Goal: Transaction & Acquisition: Book appointment/travel/reservation

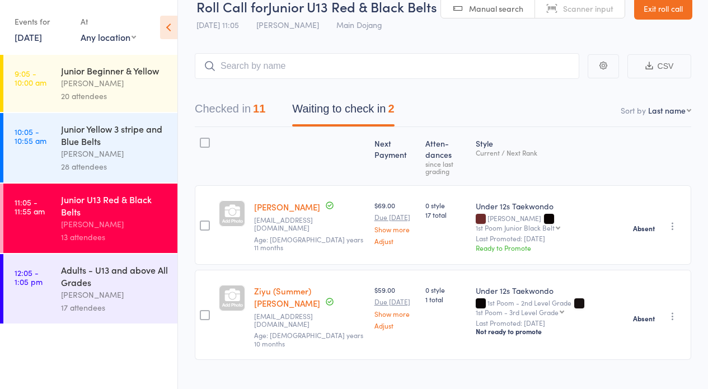
click at [137, 308] on div "17 attendees" at bounding box center [114, 307] width 107 height 13
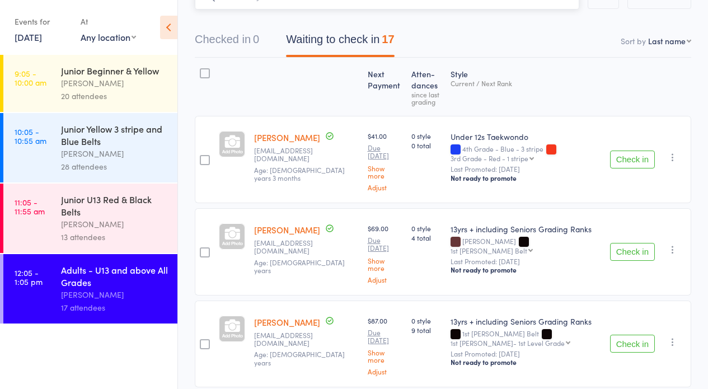
scroll to position [166, 0]
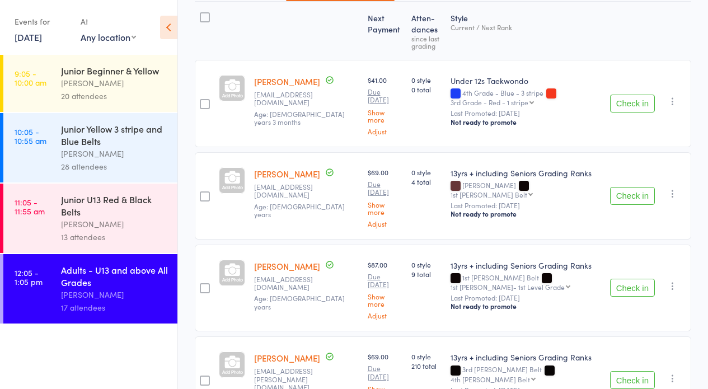
click at [645, 279] on button "Check in" at bounding box center [632, 288] width 45 height 18
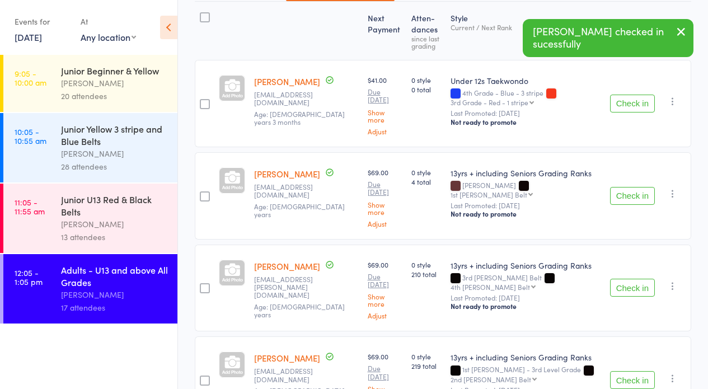
click at [645, 279] on button "Check in" at bounding box center [632, 288] width 45 height 18
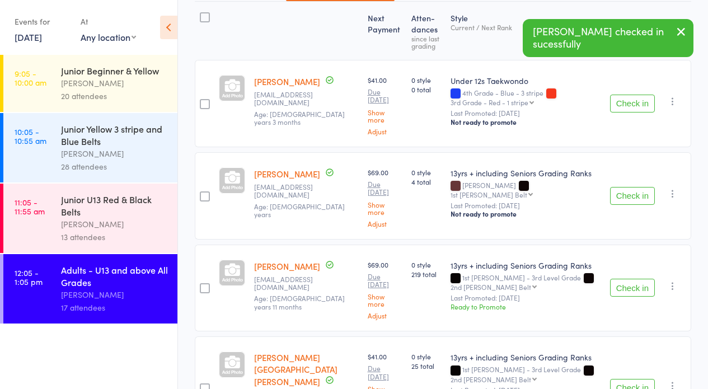
click at [645, 279] on button "Check in" at bounding box center [632, 288] width 45 height 18
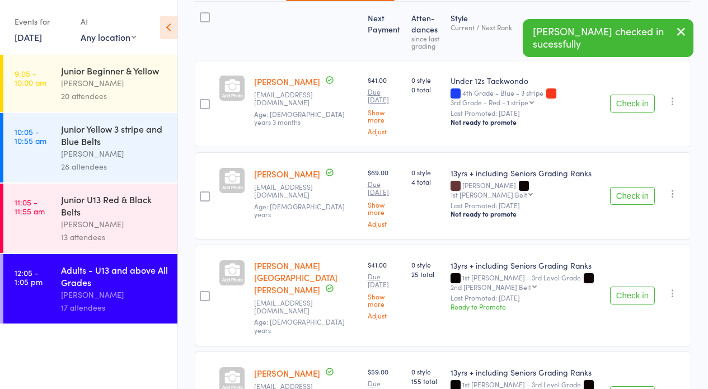
click at [645, 287] on button "Check in" at bounding box center [632, 296] width 45 height 18
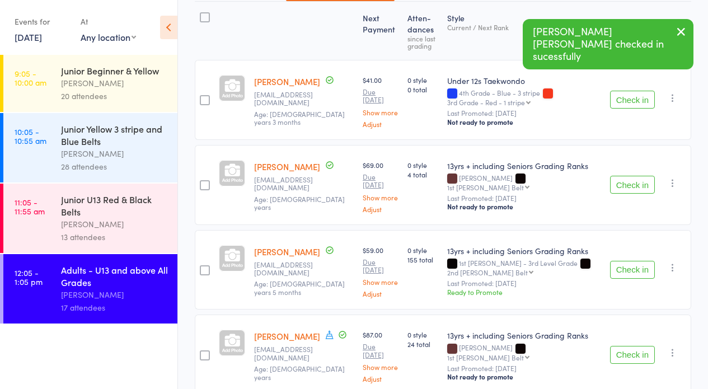
click at [640, 261] on button "Check in" at bounding box center [632, 270] width 45 height 18
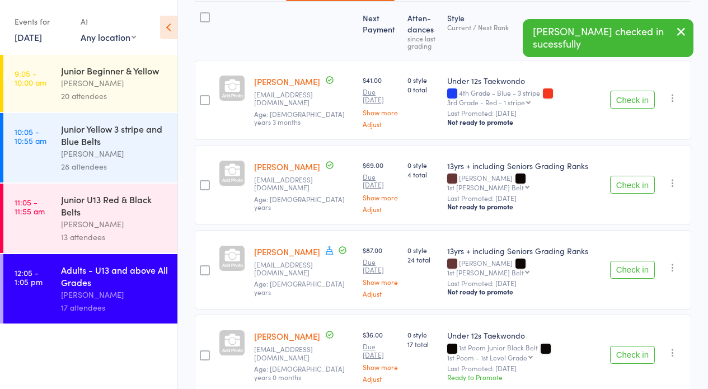
scroll to position [189, 0]
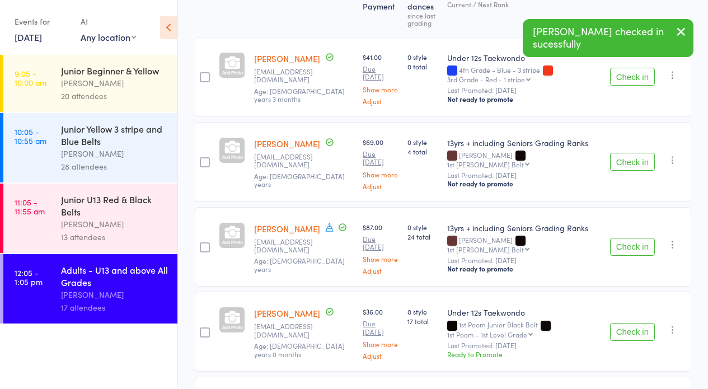
click at [639, 323] on button "Check in" at bounding box center [632, 332] width 45 height 18
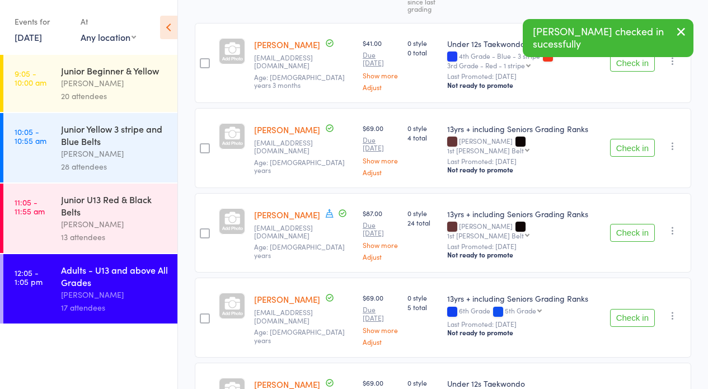
scroll to position [284, 0]
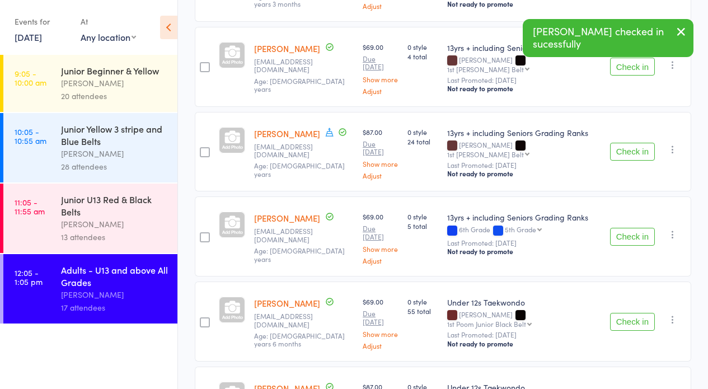
click at [627, 313] on button "Check in" at bounding box center [632, 322] width 45 height 18
click at [628, 313] on button "Check in" at bounding box center [632, 322] width 45 height 18
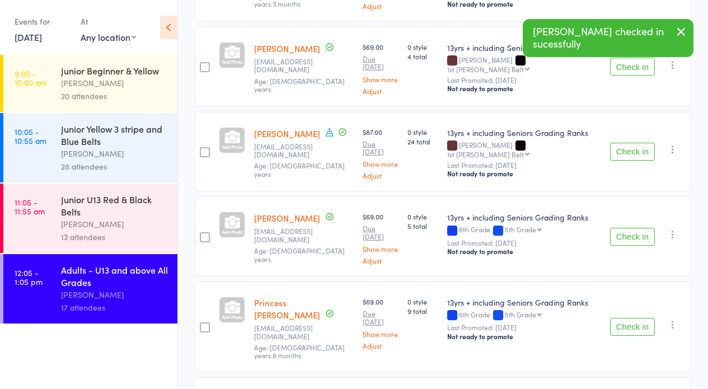
click at [630, 318] on button "Check in" at bounding box center [632, 327] width 45 height 18
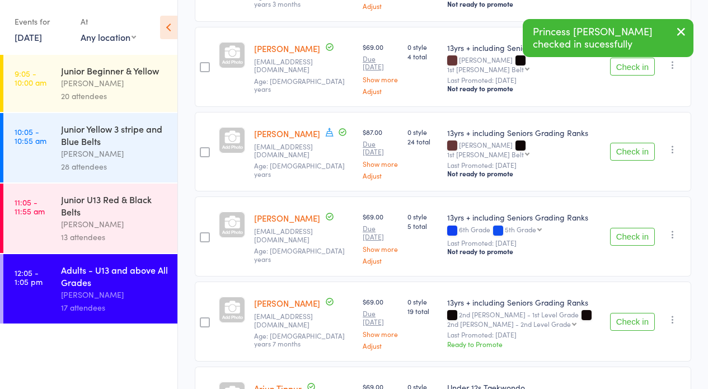
click at [629, 313] on button "Check in" at bounding box center [632, 322] width 45 height 18
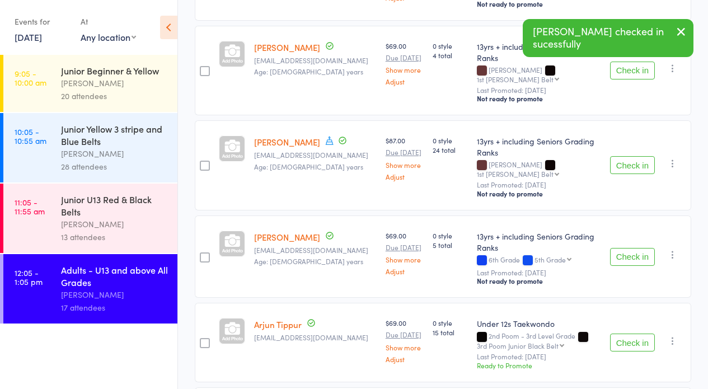
click at [632, 334] on button "Check in" at bounding box center [632, 343] width 45 height 18
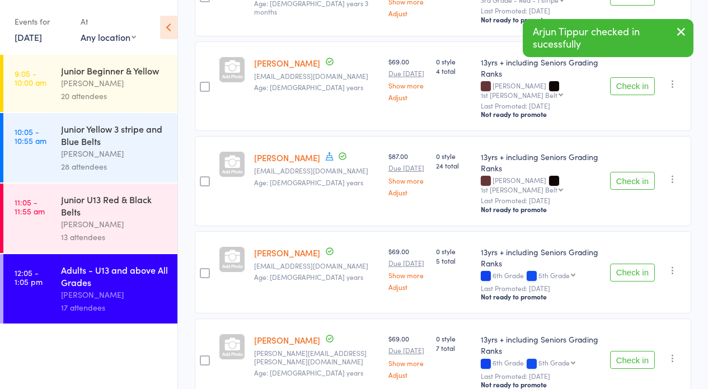
click at [632, 318] on div "Check in Check in Promote Send message Add Note Add Task Add Flag Remove Mark a…" at bounding box center [649, 359] width 86 height 83
click at [636, 351] on button "Check in" at bounding box center [632, 360] width 45 height 18
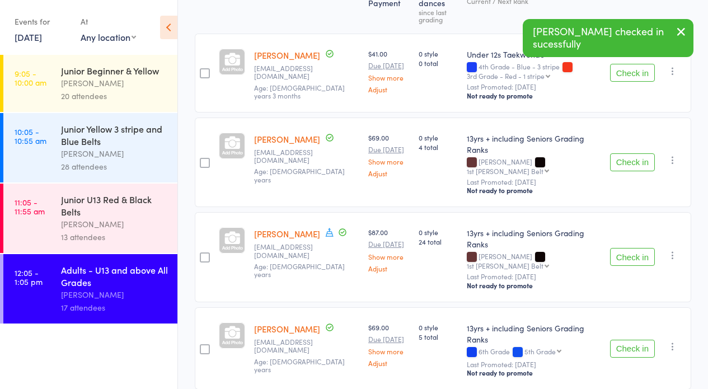
scroll to position [0, 0]
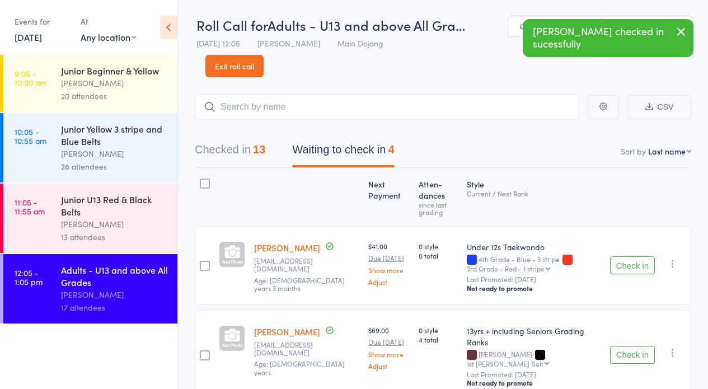
drag, startPoint x: 219, startPoint y: 134, endPoint x: 231, endPoint y: 133, distance: 11.8
click at [221, 134] on div "Checked in 13 Waiting to check in 4" at bounding box center [443, 144] width 496 height 48
click at [240, 149] on button "Checked in 13" at bounding box center [230, 153] width 71 height 30
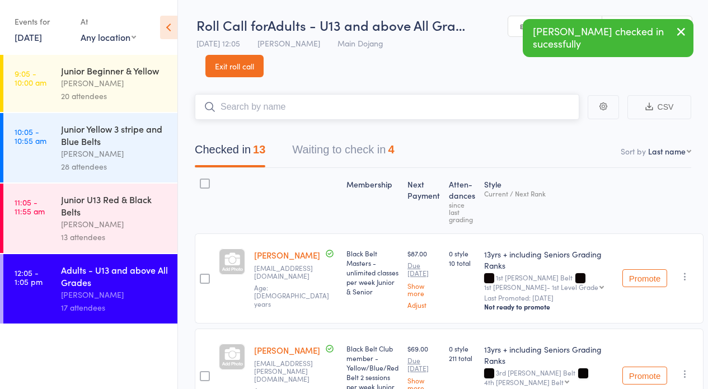
click at [284, 101] on input "search" at bounding box center [387, 107] width 384 height 26
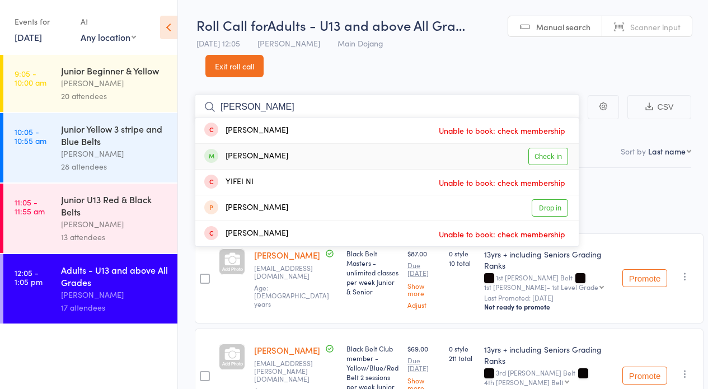
type input "nina"
click at [558, 162] on link "Check in" at bounding box center [548, 156] width 40 height 17
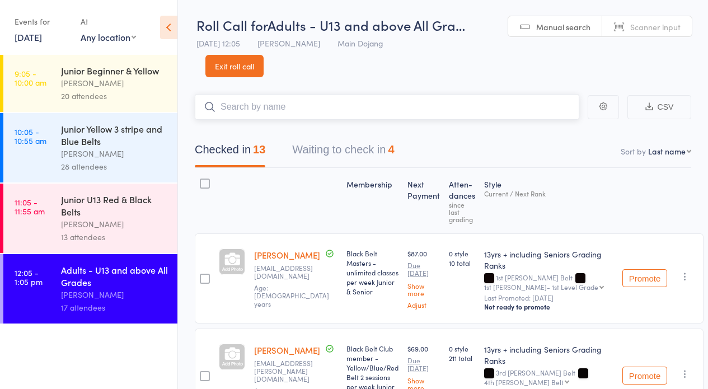
click at [376, 104] on input "search" at bounding box center [387, 107] width 384 height 26
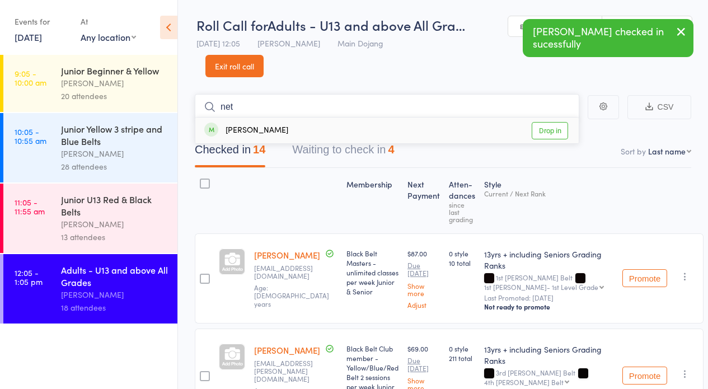
type input "net"
drag, startPoint x: 376, startPoint y: 104, endPoint x: 528, endPoint y: 131, distance: 154.6
click at [552, 132] on link "Drop in" at bounding box center [550, 130] width 36 height 17
click at [339, 106] on input "search" at bounding box center [387, 107] width 384 height 26
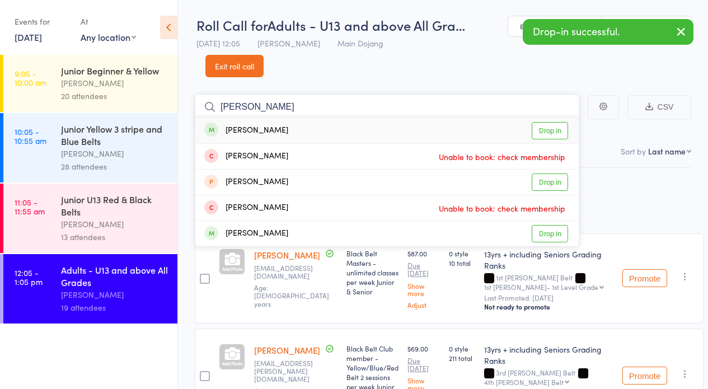
type input "erica"
drag, startPoint x: 538, startPoint y: 126, endPoint x: 464, endPoint y: 83, distance: 85.5
click at [538, 126] on link "Drop in" at bounding box center [550, 130] width 36 height 17
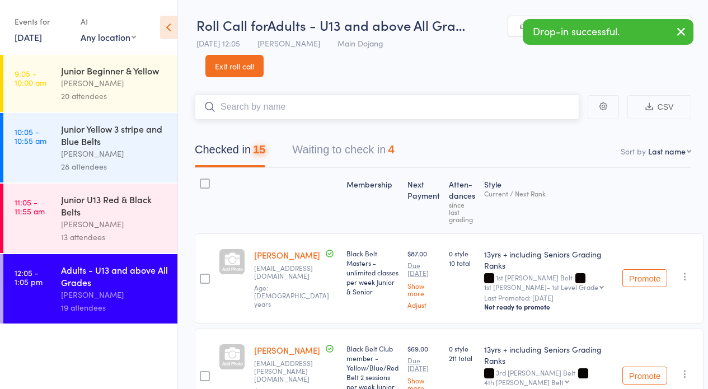
click at [310, 104] on input "search" at bounding box center [387, 107] width 384 height 26
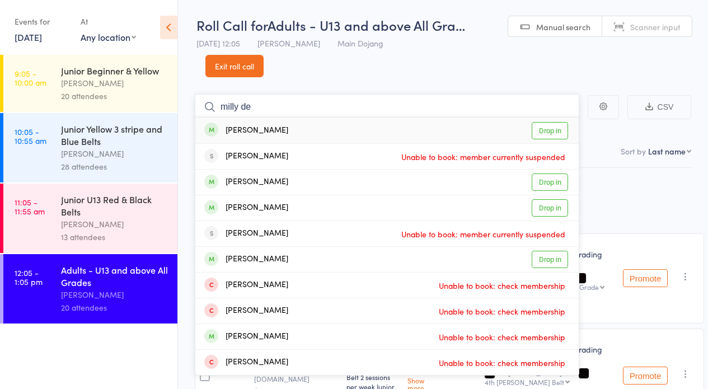
type input "milly de"
click at [541, 128] on link "Drop in" at bounding box center [550, 130] width 36 height 17
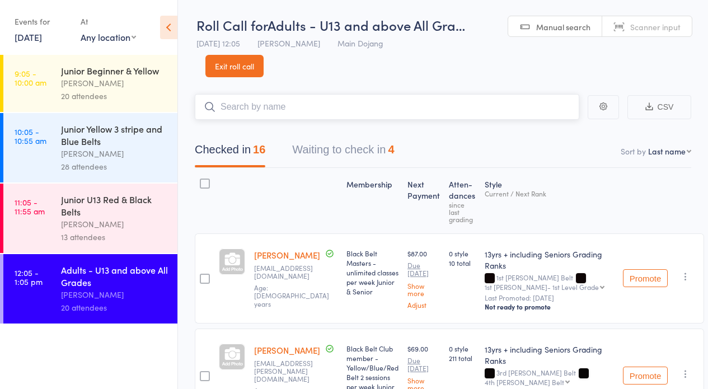
click at [405, 103] on input "search" at bounding box center [387, 107] width 384 height 26
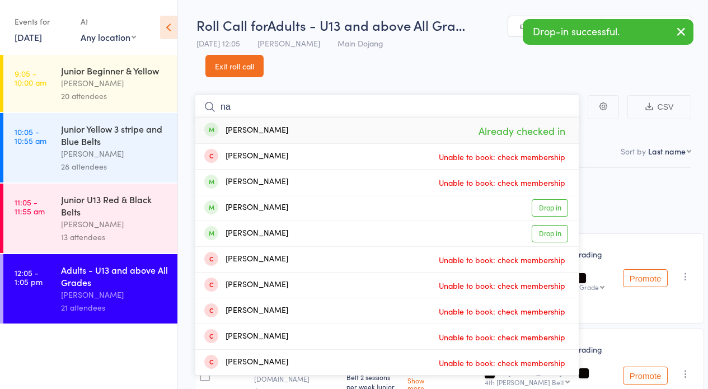
type input "n"
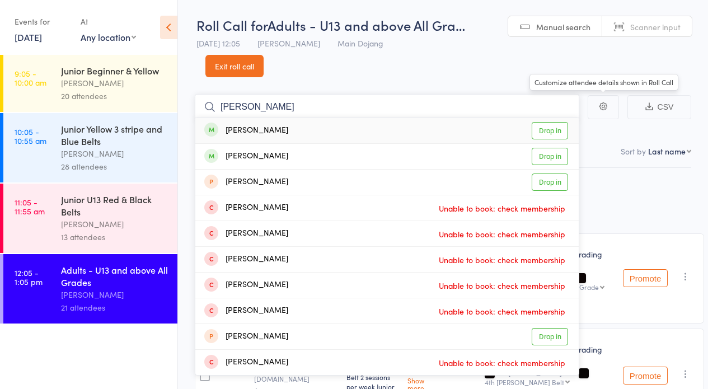
type input "bevan"
drag, startPoint x: 560, startPoint y: 128, endPoint x: 421, endPoint y: 107, distance: 139.9
click at [559, 128] on link "Drop in" at bounding box center [550, 130] width 36 height 17
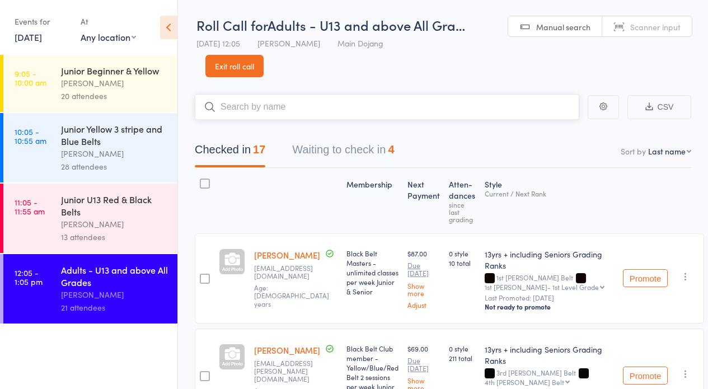
click at [406, 110] on input "search" at bounding box center [387, 107] width 384 height 26
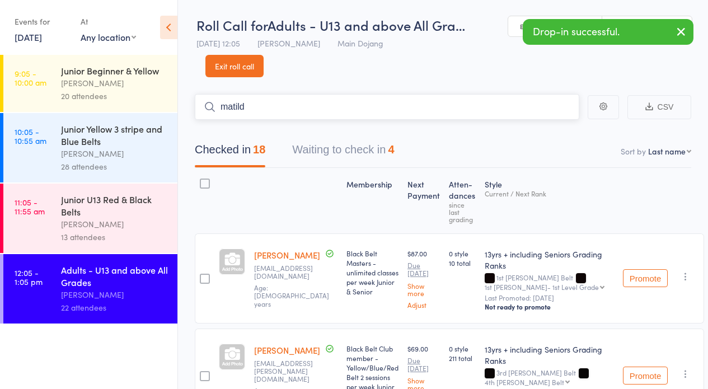
type input "matilda"
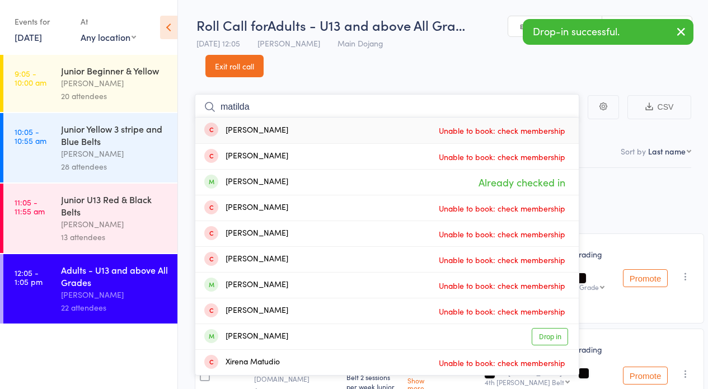
drag, startPoint x: 395, startPoint y: 112, endPoint x: 231, endPoint y: 123, distance: 163.7
click at [231, 120] on form "matilda Matilda Pinson Unable to book: check membership Matilda Purcell Unable …" at bounding box center [387, 107] width 384 height 26
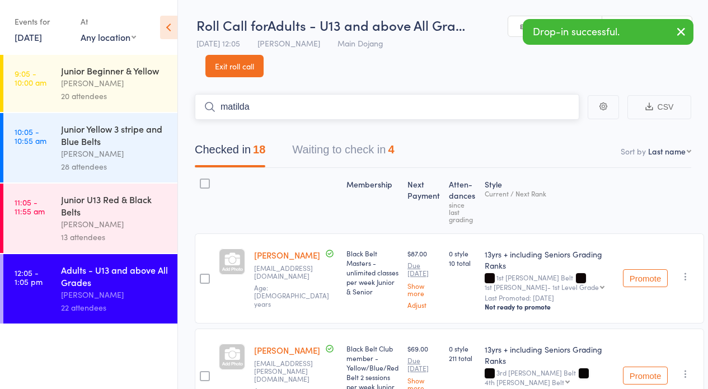
drag, startPoint x: 267, startPoint y: 102, endPoint x: 193, endPoint y: 103, distance: 73.9
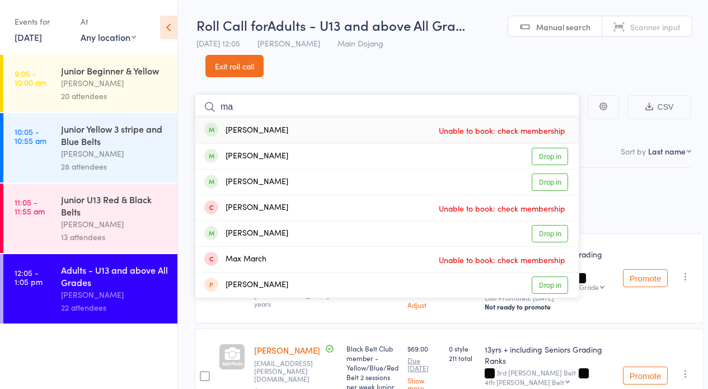
type input "m"
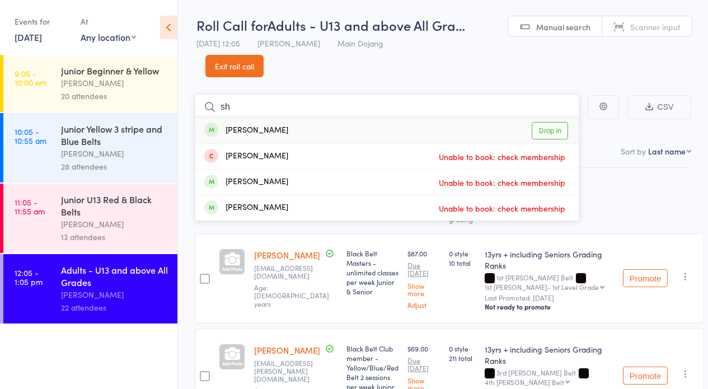
type input "s"
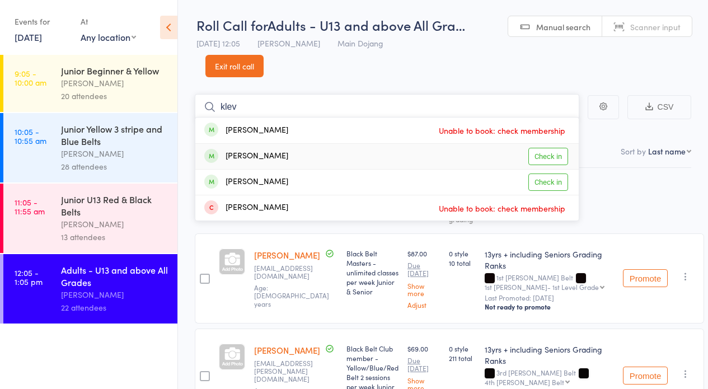
type input "klev"
click at [548, 153] on link "Check in" at bounding box center [548, 156] width 40 height 17
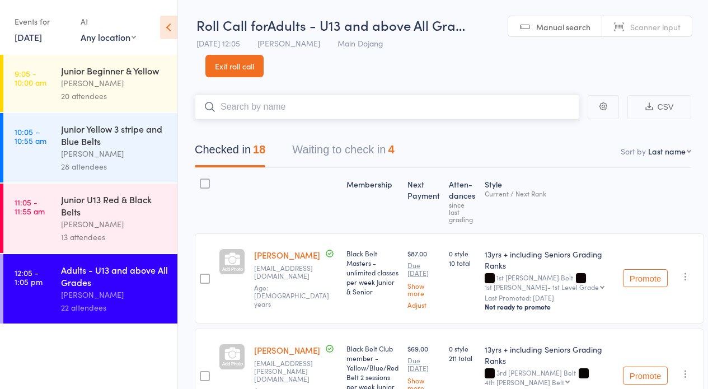
click at [299, 106] on input "search" at bounding box center [387, 107] width 384 height 26
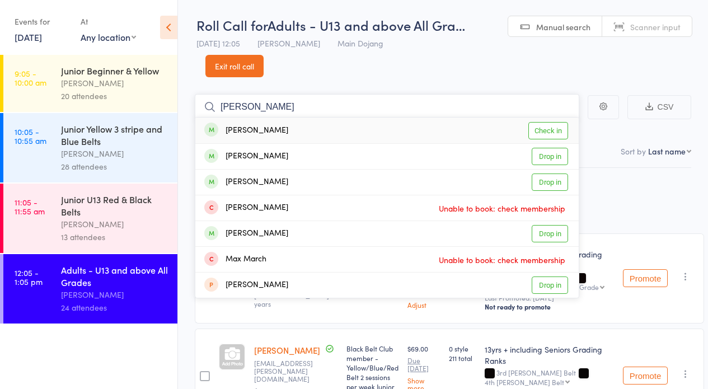
type input "manav"
click at [552, 132] on link "Check in" at bounding box center [548, 130] width 40 height 17
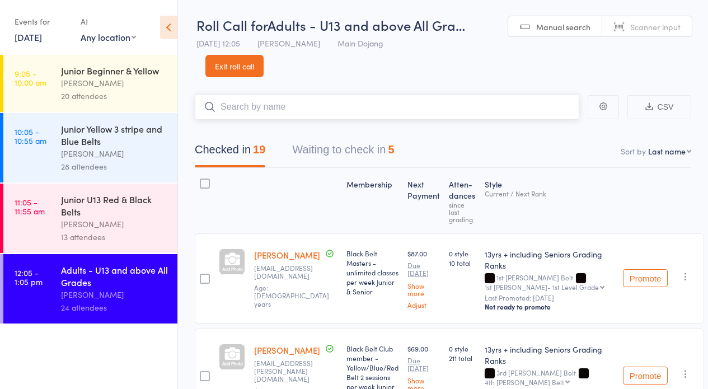
click at [320, 107] on input "search" at bounding box center [387, 107] width 384 height 26
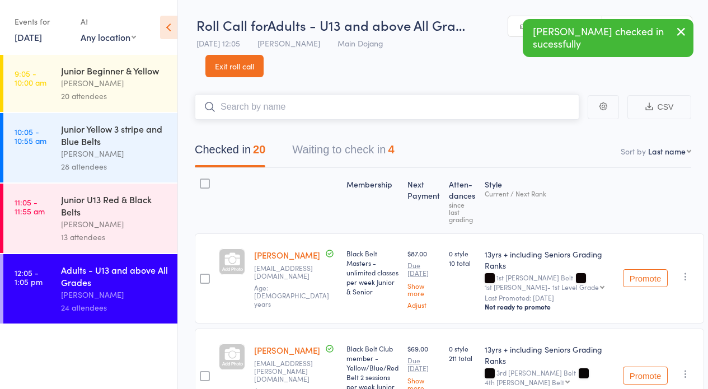
click at [319, 107] on input "search" at bounding box center [387, 107] width 384 height 26
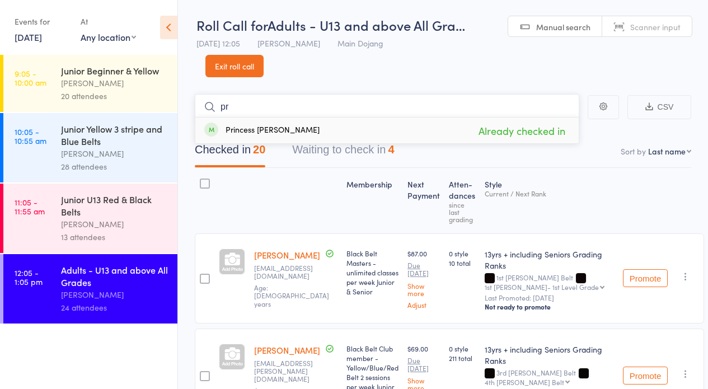
type input "p"
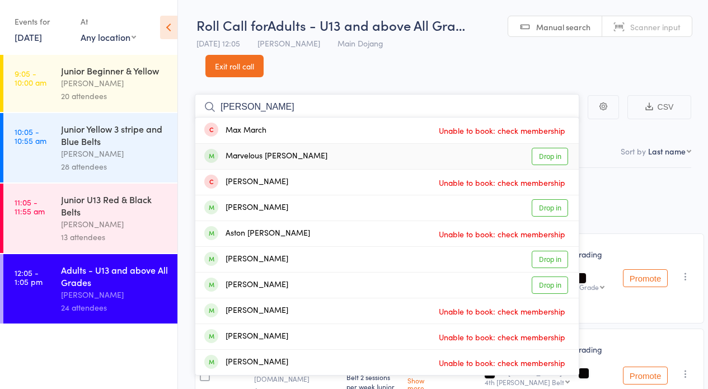
type input "marv"
click at [545, 154] on link "Drop in" at bounding box center [550, 156] width 36 height 17
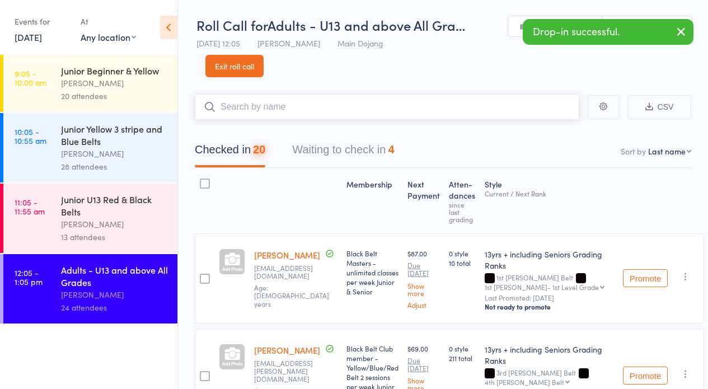
click at [316, 107] on input "search" at bounding box center [387, 107] width 384 height 26
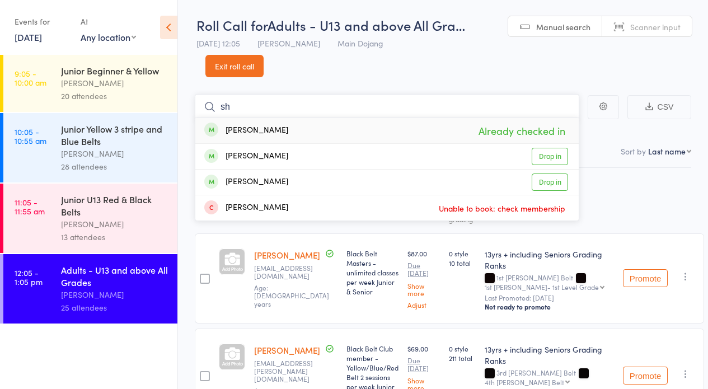
type input "s"
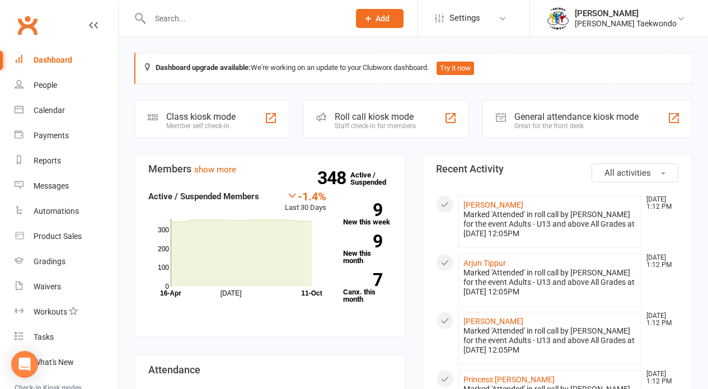
click at [68, 107] on link "Calendar" at bounding box center [67, 110] width 104 height 25
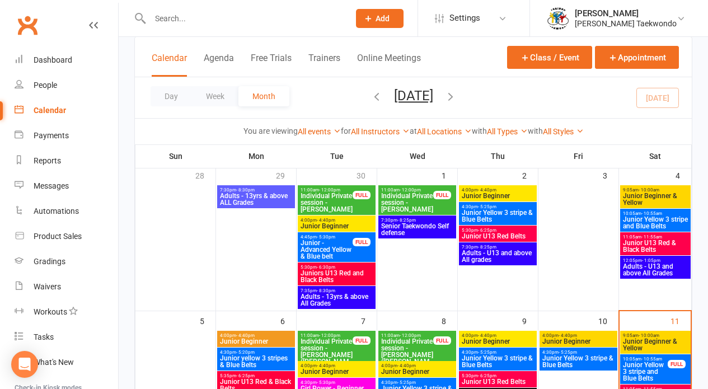
scroll to position [129, 0]
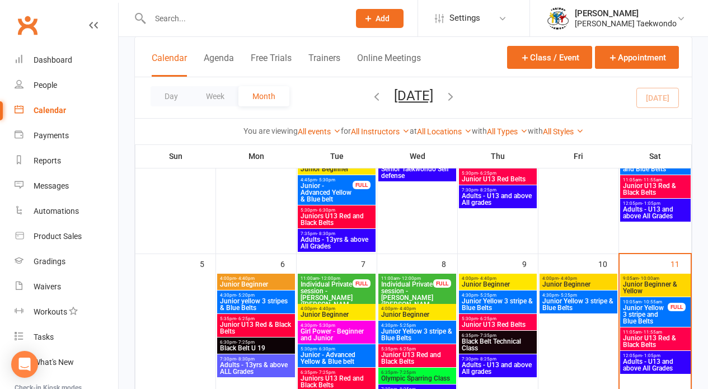
click at [662, 365] on span "Adults - U13 and above All Grades" at bounding box center [655, 364] width 66 height 13
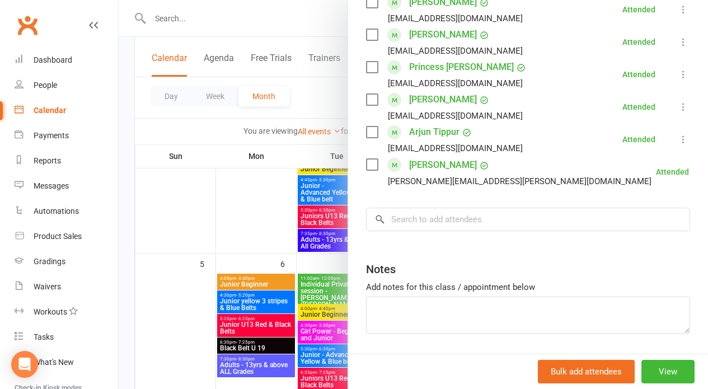
scroll to position [836, 0]
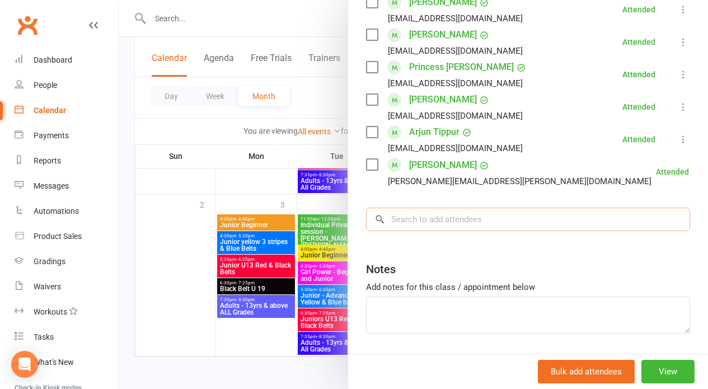
click at [499, 208] on input "search" at bounding box center [528, 220] width 324 height 24
type input "[PERSON_NAME]"
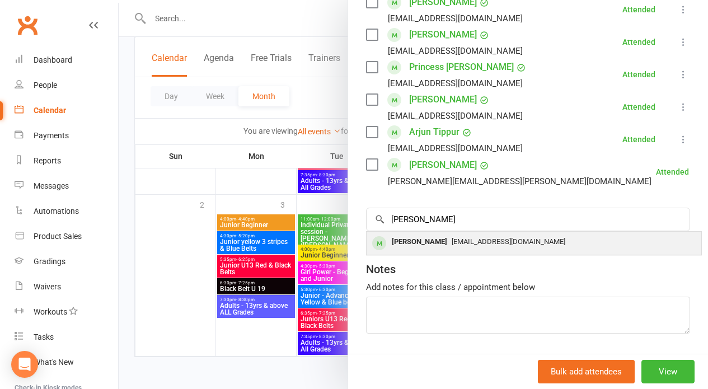
drag, startPoint x: 499, startPoint y: 180, endPoint x: 505, endPoint y: 209, distance: 29.9
click at [505, 237] on span "[EMAIL_ADDRESS][DOMAIN_NAME]" at bounding box center [509, 241] width 114 height 8
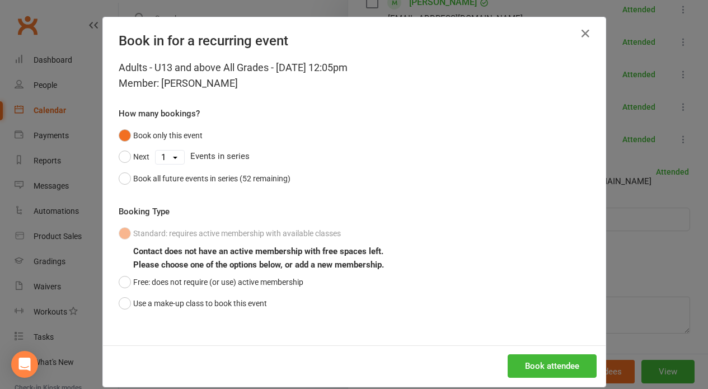
click at [238, 313] on div "Adults - U13 and above All Grades - [DATE] 12:05pm Member: [PERSON_NAME] How ma…" at bounding box center [354, 202] width 503 height 285
drag, startPoint x: 239, startPoint y: 306, endPoint x: 342, endPoint y: 306, distance: 103.0
click at [239, 306] on button "Use a make-up class to book this event" at bounding box center [193, 303] width 148 height 21
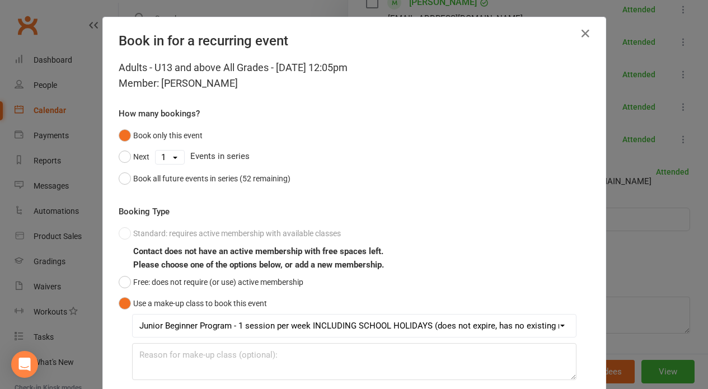
scroll to position [80, 0]
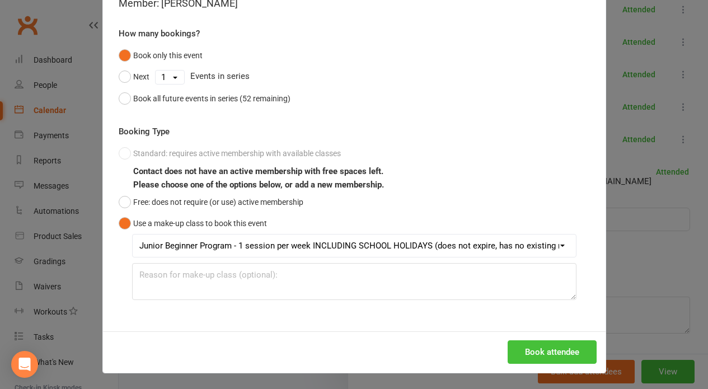
click at [552, 344] on button "Book attendee" at bounding box center [552, 352] width 89 height 24
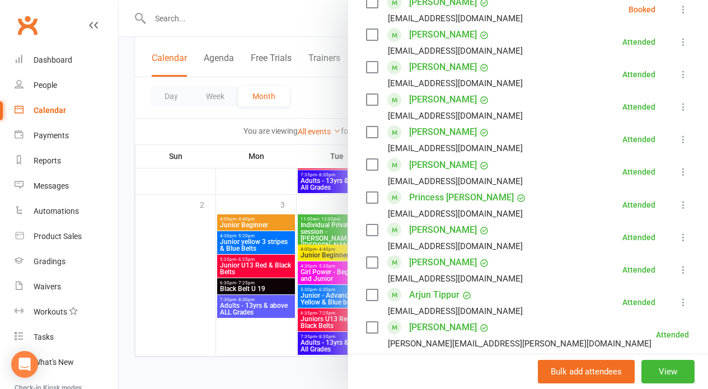
click at [466, 370] on input "search" at bounding box center [528, 382] width 324 height 24
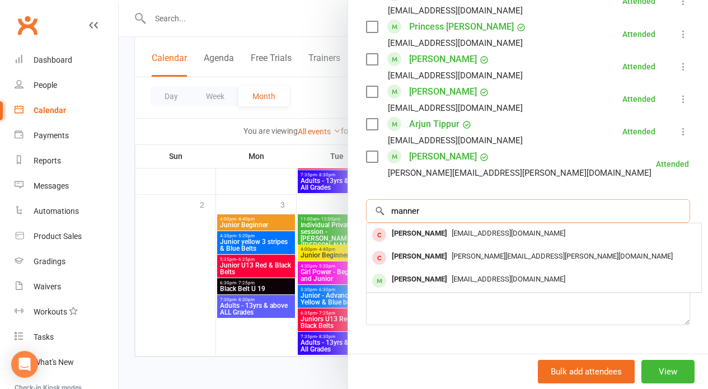
click at [463, 199] on input "manner" at bounding box center [528, 211] width 324 height 24
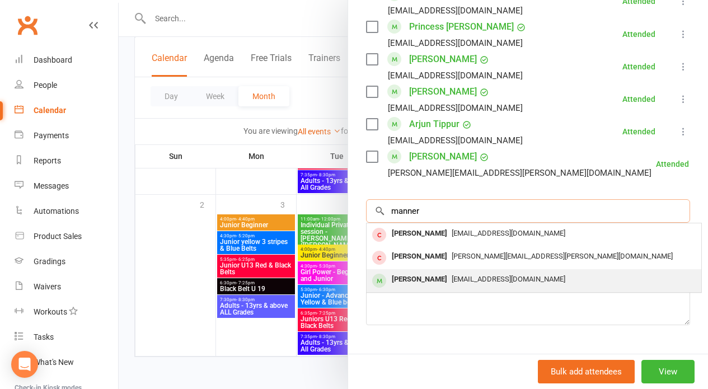
type input "manner"
click at [442, 271] on div "[EMAIL_ADDRESS][DOMAIN_NAME]" at bounding box center [534, 279] width 326 height 16
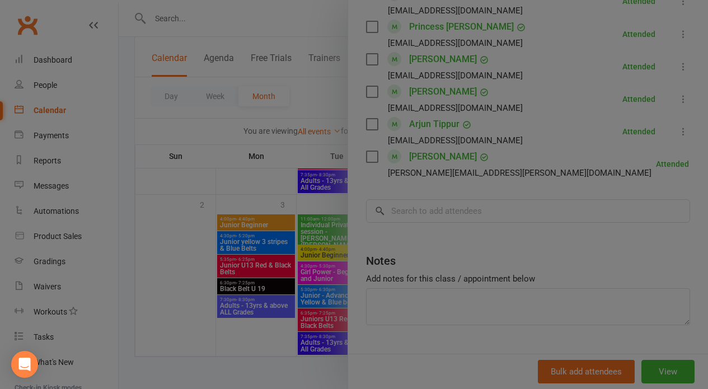
scroll to position [770, 0]
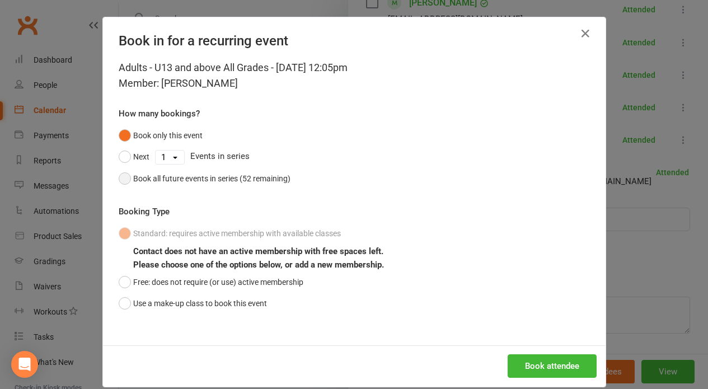
click at [195, 179] on div "Book all future events in series (52 remaining)" at bounding box center [211, 178] width 157 height 12
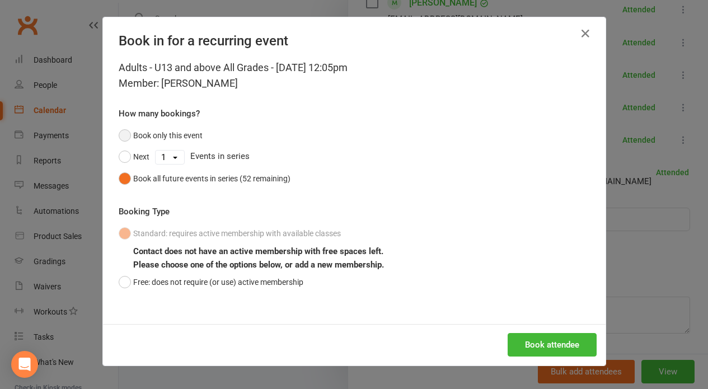
click at [162, 135] on button "Book only this event" at bounding box center [161, 135] width 84 height 21
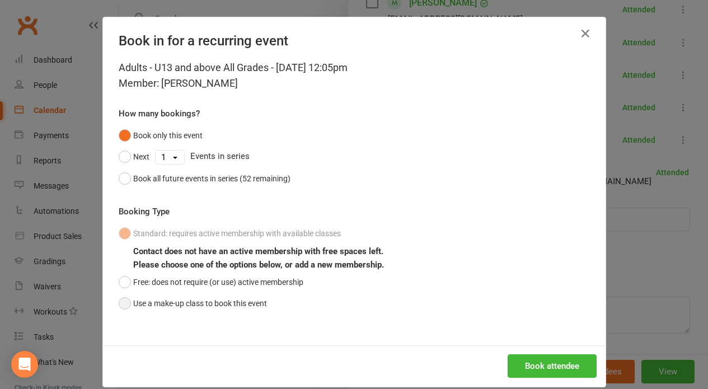
click at [188, 307] on button "Use a make-up class to book this event" at bounding box center [193, 303] width 148 height 21
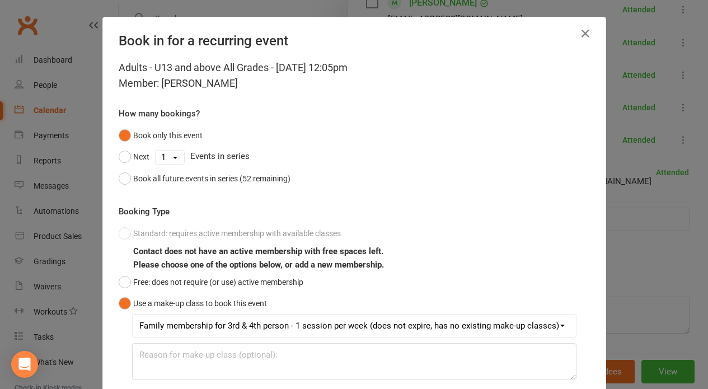
scroll to position [80, 0]
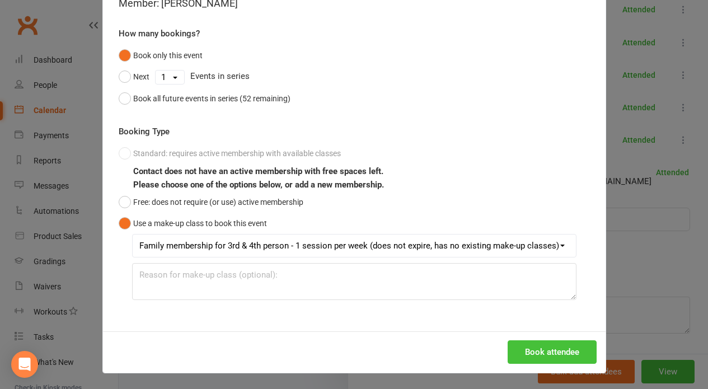
click at [541, 346] on button "Book attendee" at bounding box center [552, 352] width 89 height 24
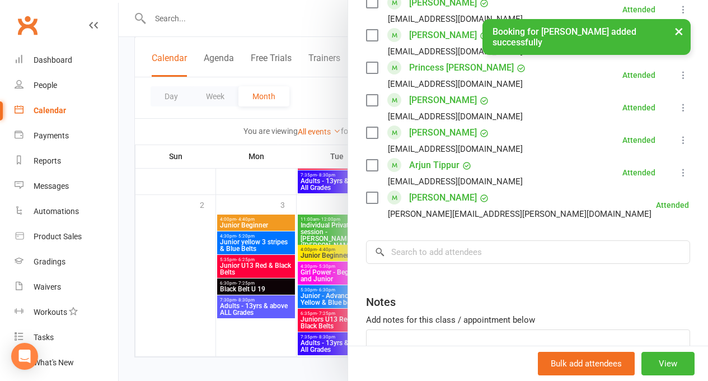
click at [444, 206] on div "[PERSON_NAME][EMAIL_ADDRESS][PERSON_NAME][DOMAIN_NAME]" at bounding box center [520, 213] width 264 height 15
click at [454, 240] on input "search" at bounding box center [528, 252] width 324 height 24
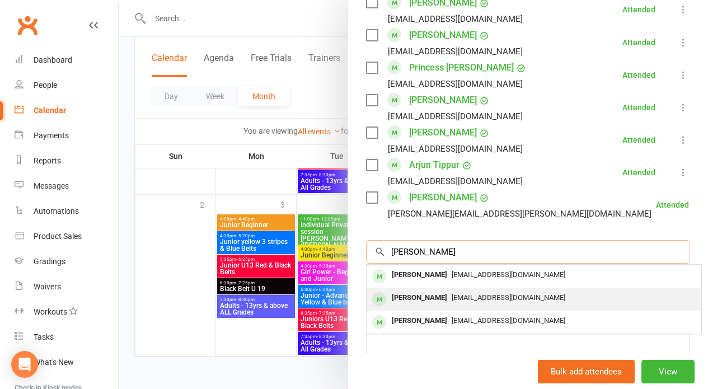
type input "[PERSON_NAME]"
click at [504, 290] on div "[EMAIL_ADDRESS][DOMAIN_NAME]" at bounding box center [534, 298] width 326 height 16
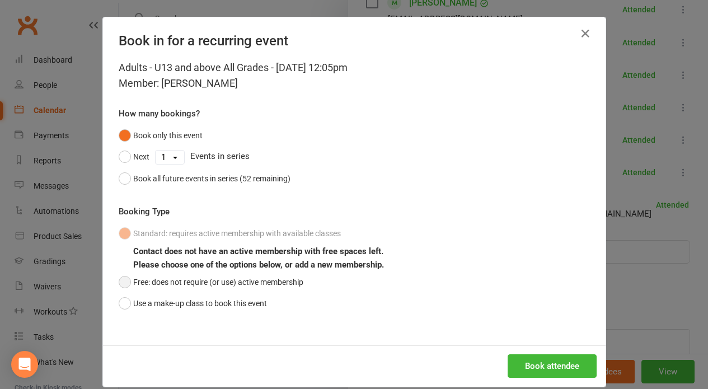
click at [210, 283] on button "Free: does not require (or use) active membership" at bounding box center [211, 281] width 185 height 21
click at [220, 307] on button "Use a make-up class to book this event" at bounding box center [193, 303] width 148 height 21
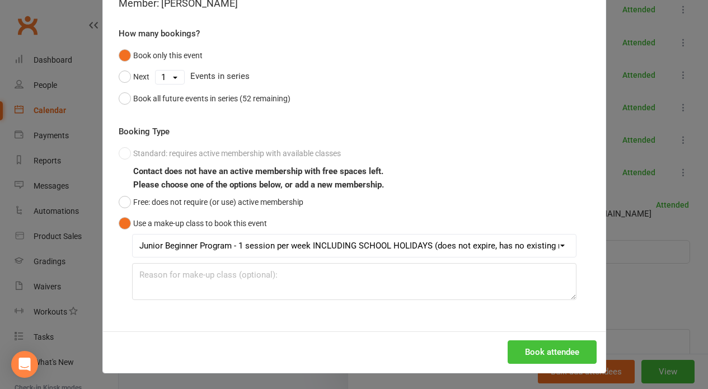
click at [548, 351] on button "Book attendee" at bounding box center [552, 352] width 89 height 24
